Goal: Book appointment/travel/reservation

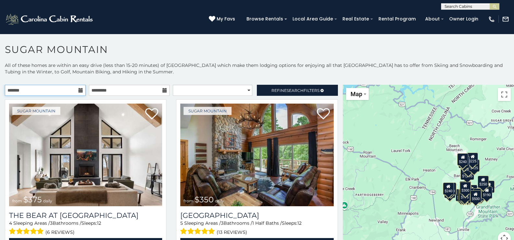
click at [31, 91] on input "text" at bounding box center [45, 90] width 81 height 11
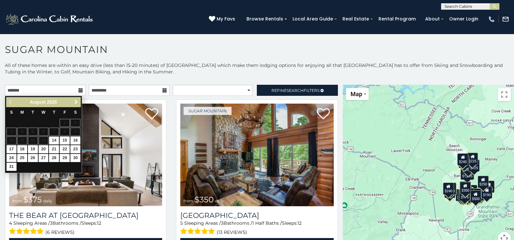
click at [76, 101] on span "Next" at bounding box center [76, 101] width 5 height 5
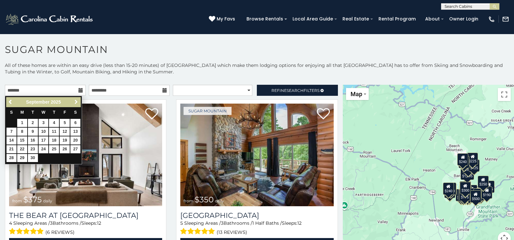
click at [76, 101] on span "Next" at bounding box center [76, 101] width 5 height 5
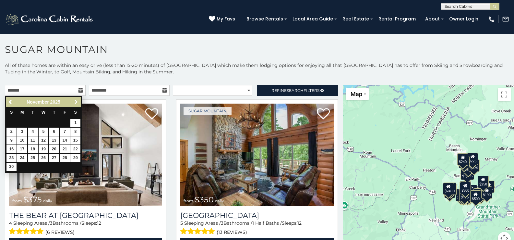
click at [76, 101] on span "Next" at bounding box center [76, 101] width 5 height 5
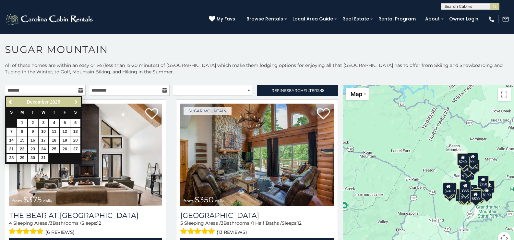
click at [76, 101] on span "Next" at bounding box center [76, 101] width 5 height 5
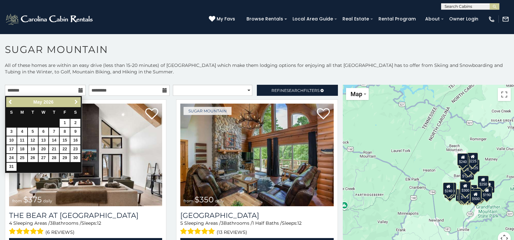
click at [76, 101] on span "Next" at bounding box center [76, 101] width 5 height 5
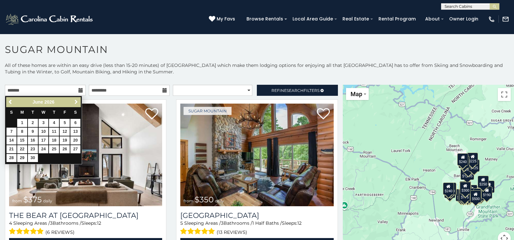
click at [76, 101] on span "Next" at bounding box center [76, 101] width 5 height 5
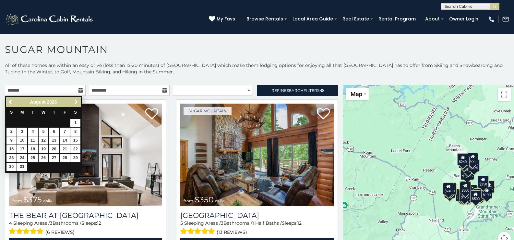
click at [76, 101] on span "Next" at bounding box center [76, 101] width 5 height 5
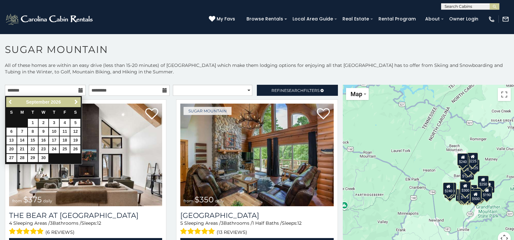
click at [12, 102] on span "Previous" at bounding box center [10, 101] width 5 height 5
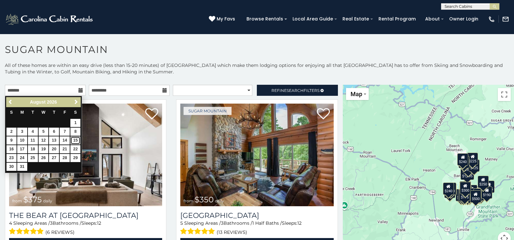
click at [76, 139] on link "15" at bounding box center [75, 140] width 10 height 8
type input "**********"
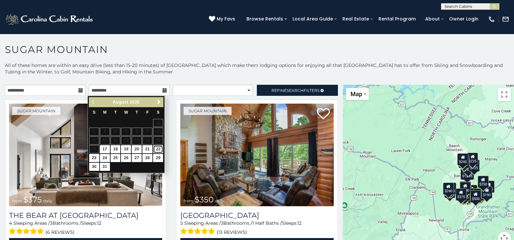
click at [160, 147] on link "22" at bounding box center [158, 149] width 10 height 8
type input "**********"
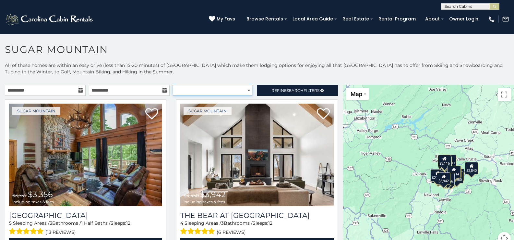
click at [224, 91] on select "**********" at bounding box center [212, 90] width 79 height 11
click at [232, 71] on p "All of these homes are within an easy drive (less than 15-20 minutes) of [GEOGR…" at bounding box center [257, 71] width 514 height 19
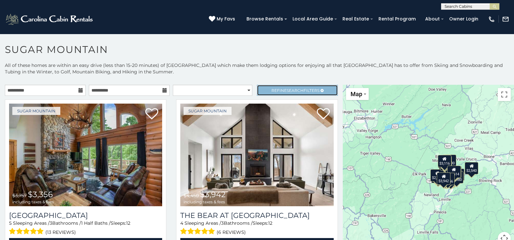
click at [303, 93] on link "Refine Search Filters" at bounding box center [297, 90] width 81 height 11
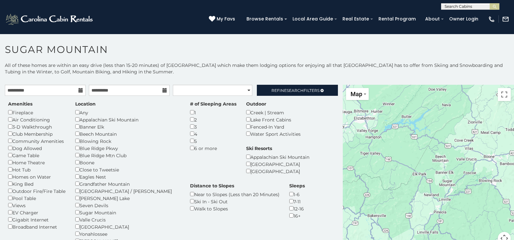
click at [418, 145] on div at bounding box center [428, 169] width 171 height 168
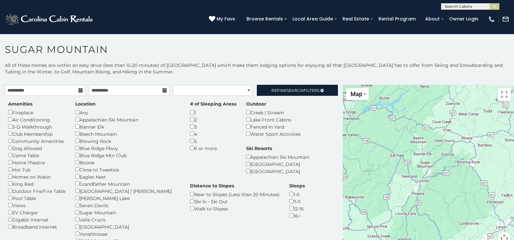
drag, startPoint x: 462, startPoint y: 169, endPoint x: 438, endPoint y: 149, distance: 31.3
click at [438, 149] on div at bounding box center [428, 169] width 171 height 168
click at [78, 181] on div "Grandfather Mountain" at bounding box center [127, 183] width 105 height 7
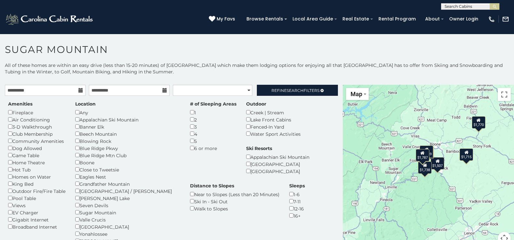
drag, startPoint x: 489, startPoint y: 178, endPoint x: 456, endPoint y: 183, distance: 33.2
click at [456, 183] on div "$1,507 $1,770 $1,954 $1,329 $1,243 $1,738 $1,549 $1,715 $1,787" at bounding box center [428, 169] width 171 height 168
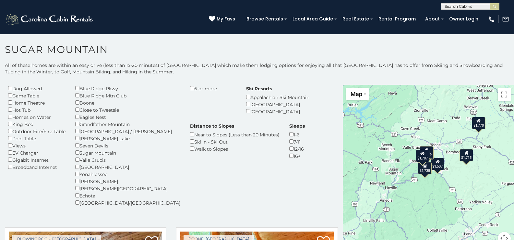
scroll to position [54, 0]
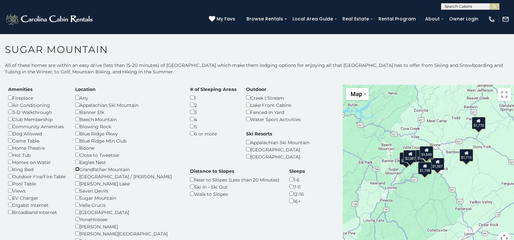
scroll to position [2, 0]
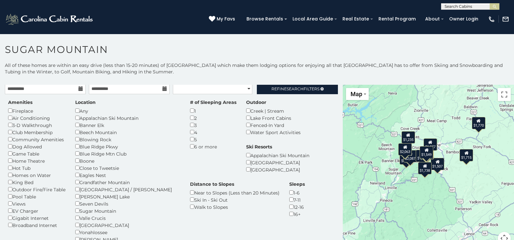
click at [310, 144] on div "Amenities Fireplace Air Conditioning 3-D Walkthrough Club Membership Community …" at bounding box center [171, 185] width 336 height 173
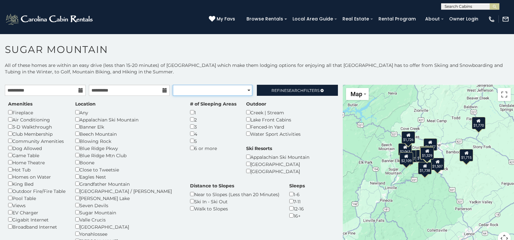
click at [205, 90] on select "**********" at bounding box center [212, 90] width 79 height 11
click at [173, 85] on select "**********" at bounding box center [212, 90] width 79 height 11
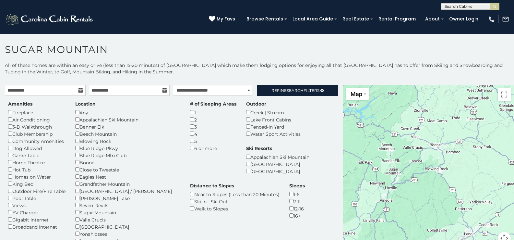
click at [316, 171] on div "Amenities Fireplace Air Conditioning 3-D Walkthrough Club Membership Community …" at bounding box center [171, 187] width 336 height 173
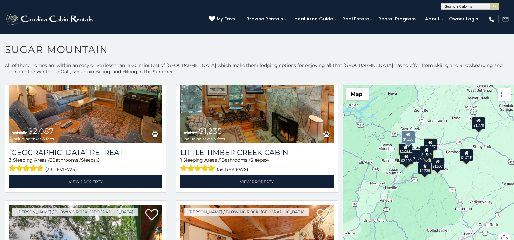
scroll to position [415, 0]
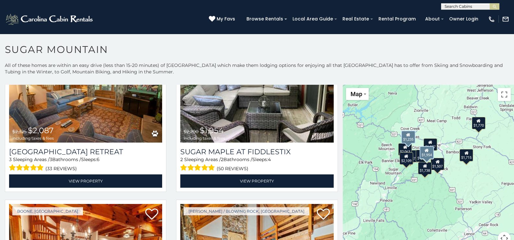
select select "*********"
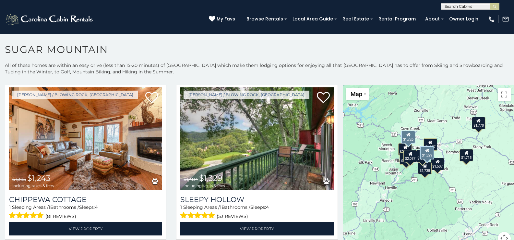
scroll to position [532, 0]
